Goal: Information Seeking & Learning: Learn about a topic

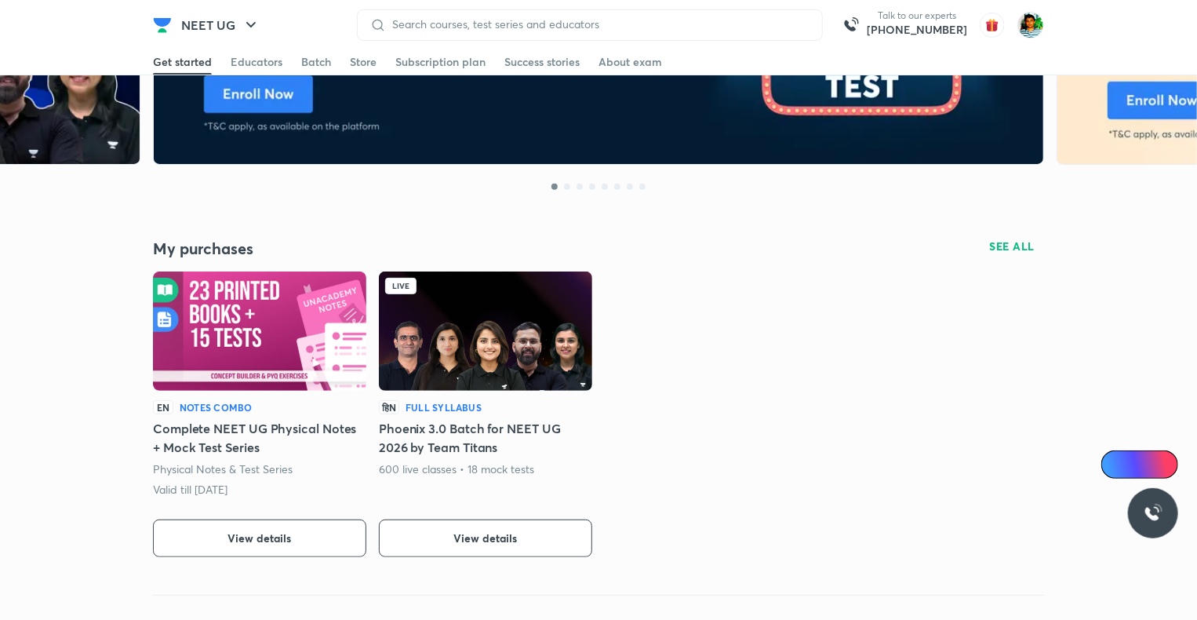
scroll to position [203, 0]
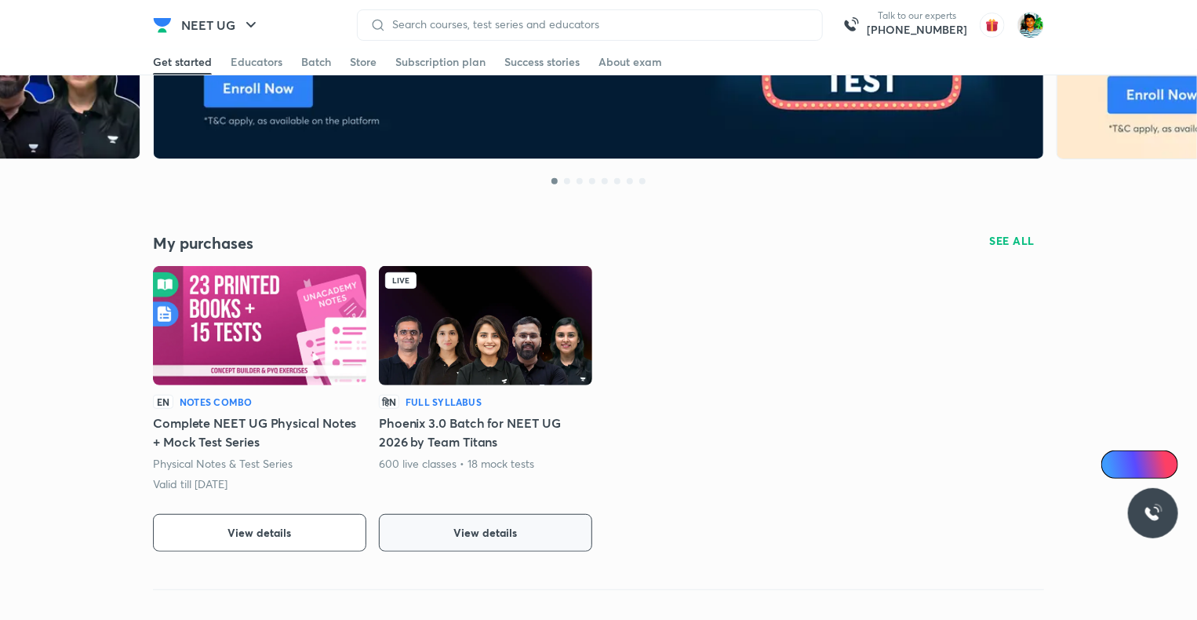
click at [471, 541] on button "View details" at bounding box center [485, 533] width 213 height 38
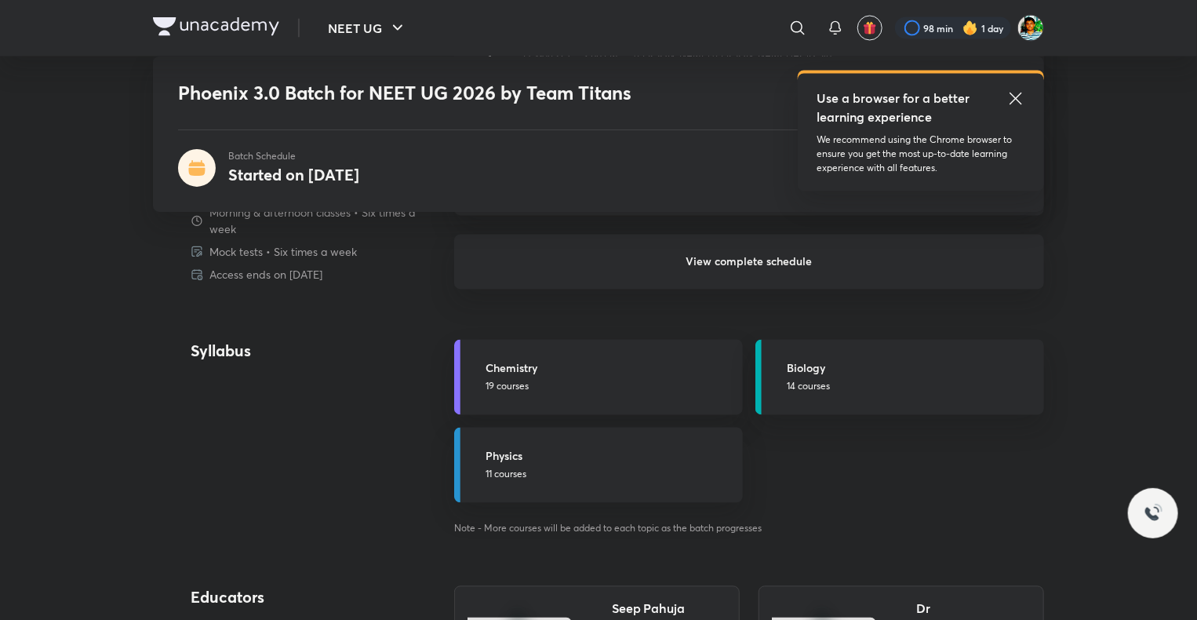
scroll to position [1437, 0]
click at [744, 251] on h6 "View complete schedule" at bounding box center [749, 263] width 590 height 55
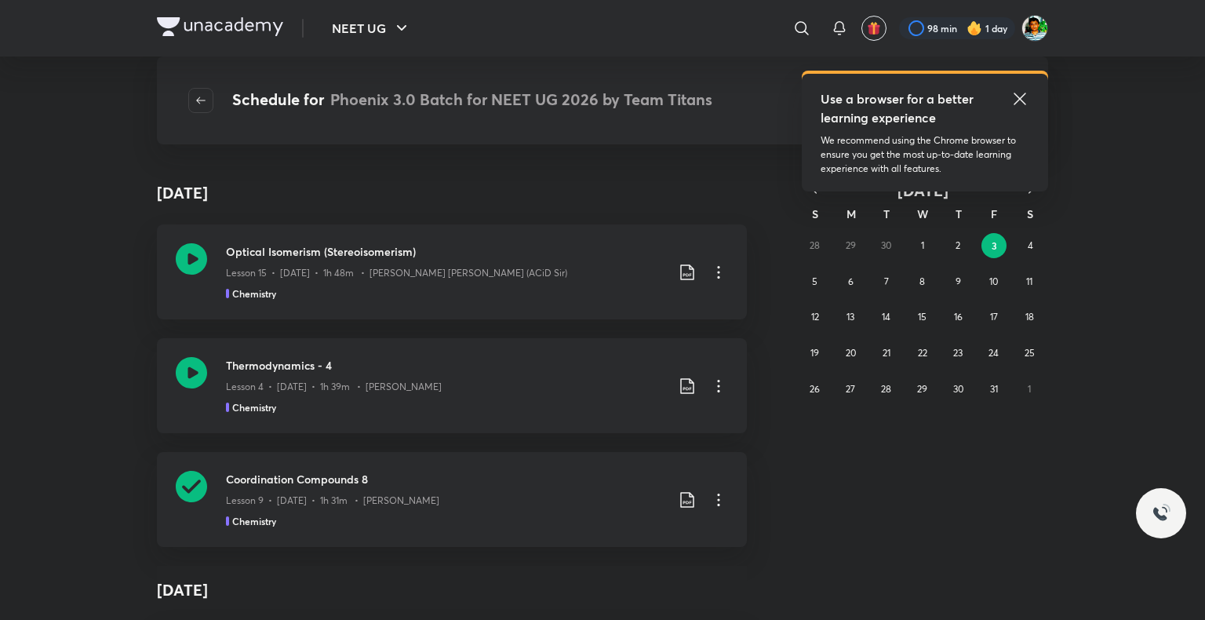
click at [1017, 98] on icon at bounding box center [1019, 98] width 19 height 19
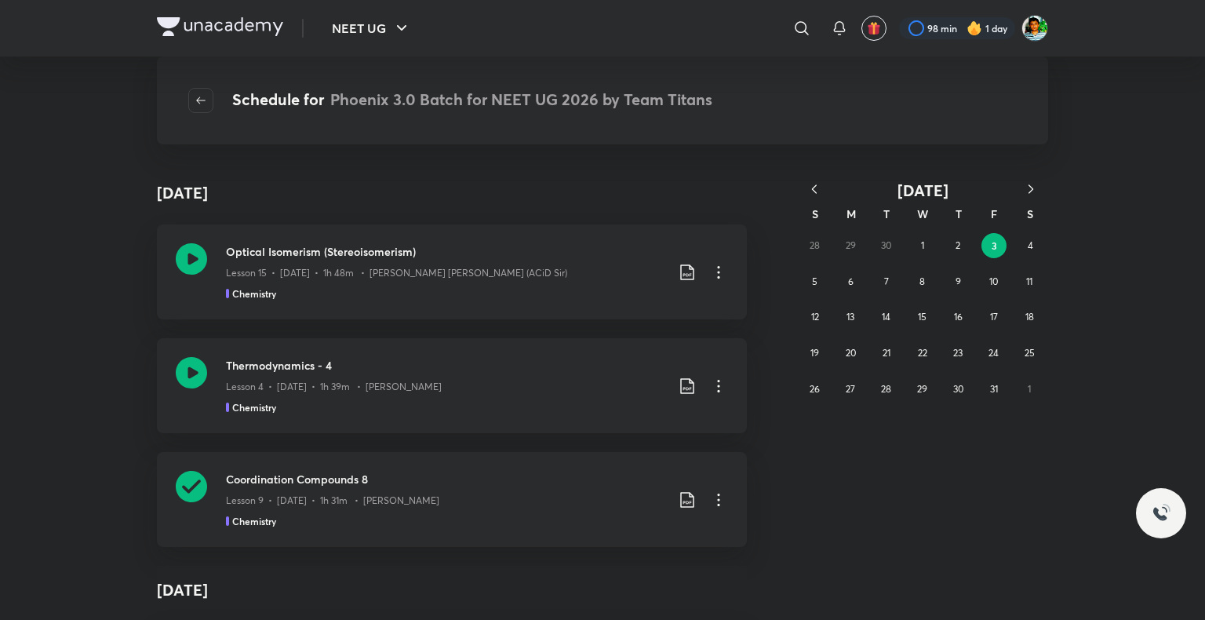
click at [817, 188] on icon "button" at bounding box center [814, 189] width 16 height 16
click at [840, 390] on button "29" at bounding box center [850, 389] width 25 height 25
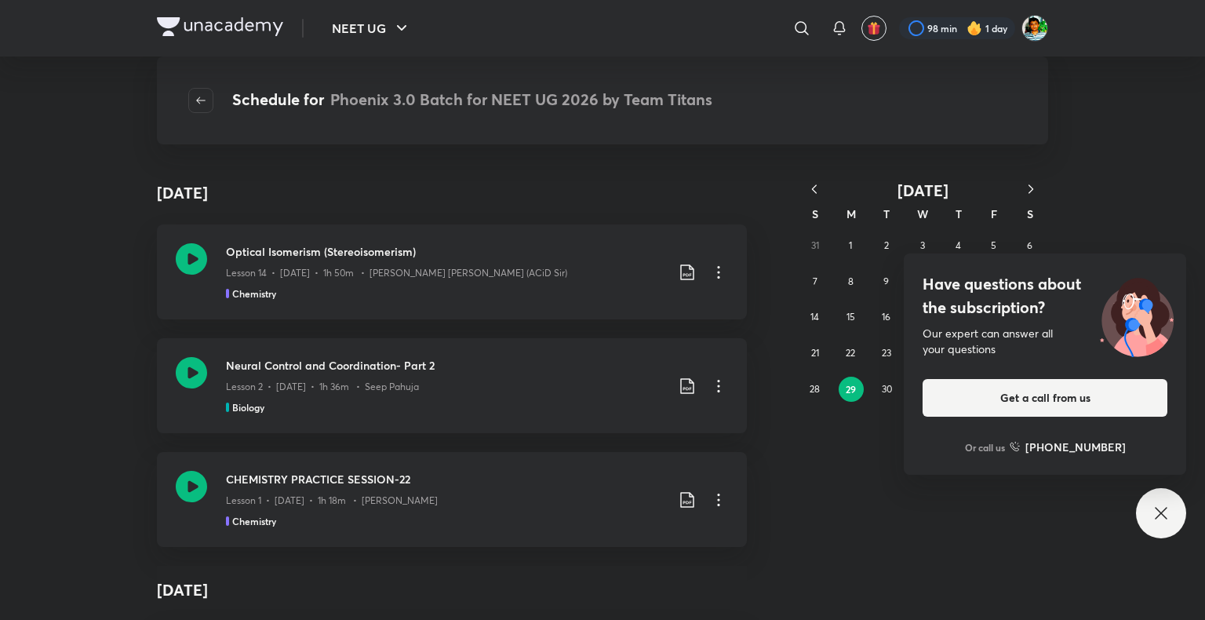
click at [840, 390] on button "29" at bounding box center [851, 389] width 25 height 25
click at [1136, 513] on div "Have questions about the subscription? Our expert can answer all your questions…" at bounding box center [1161, 513] width 50 height 50
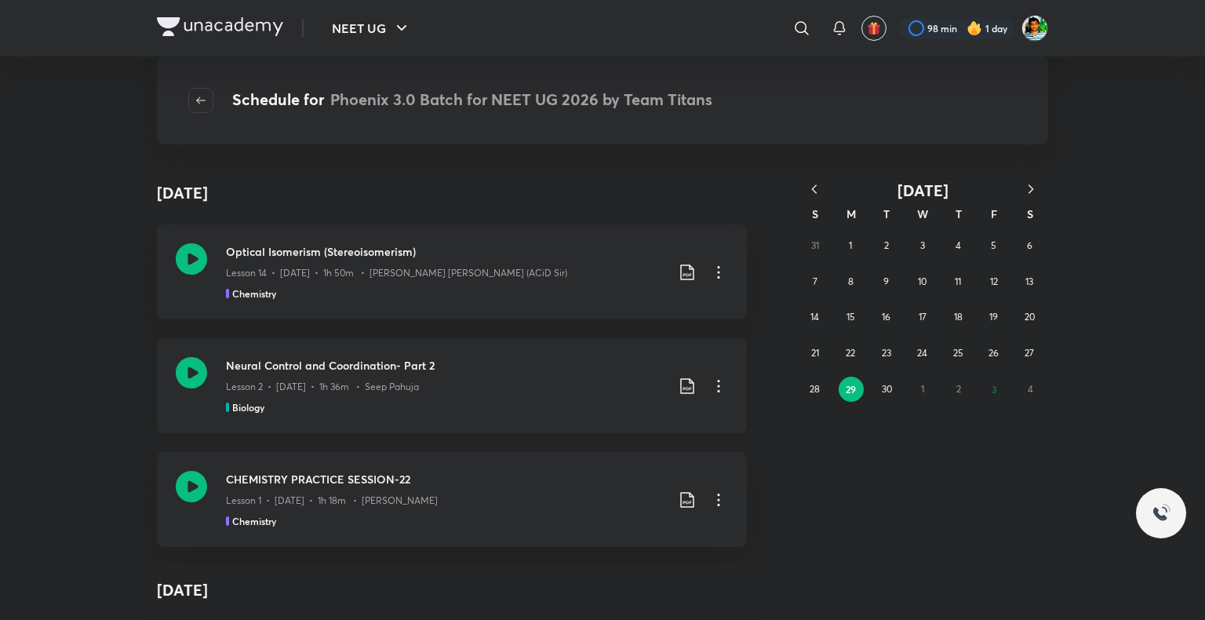
click at [679, 384] on icon at bounding box center [687, 386] width 19 height 19
